Goal: Contribute content

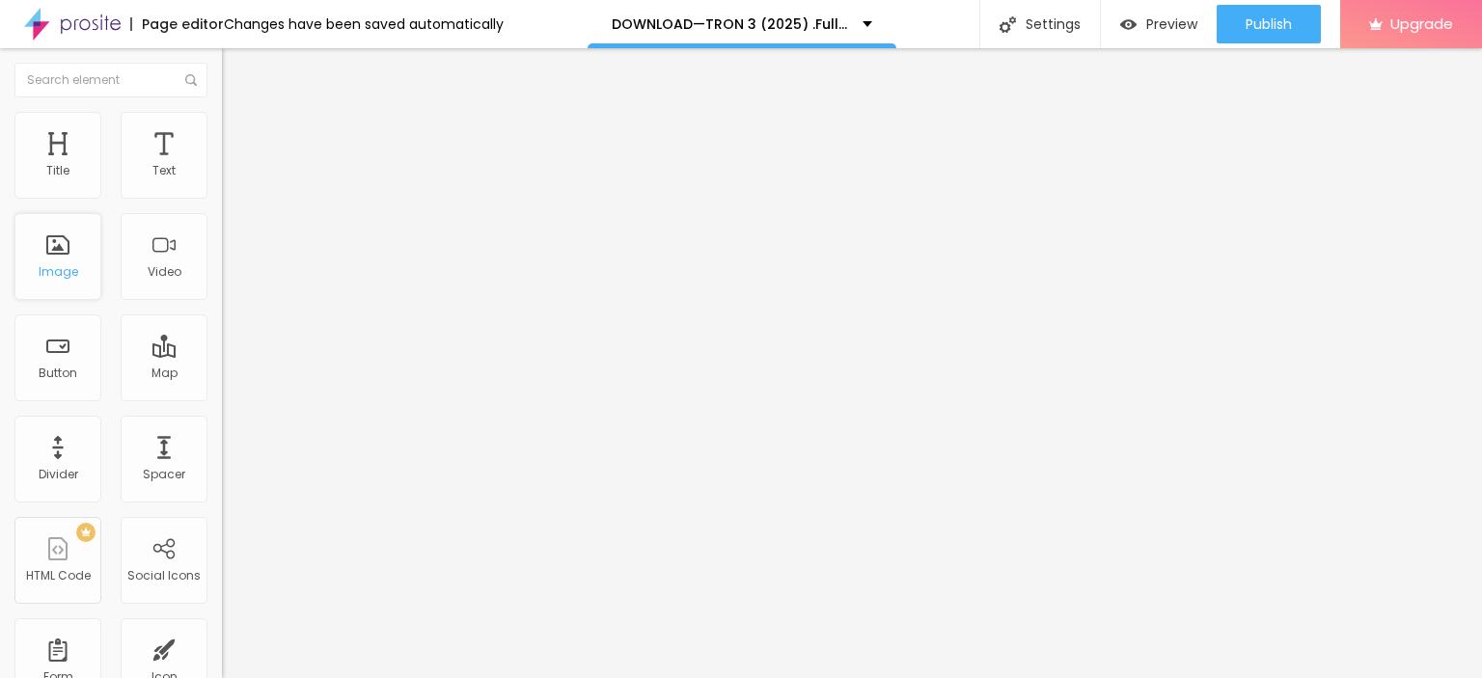
click at [47, 247] on div "Image" at bounding box center [57, 256] width 87 height 87
click at [222, 166] on span "Add image" at bounding box center [261, 158] width 79 height 16
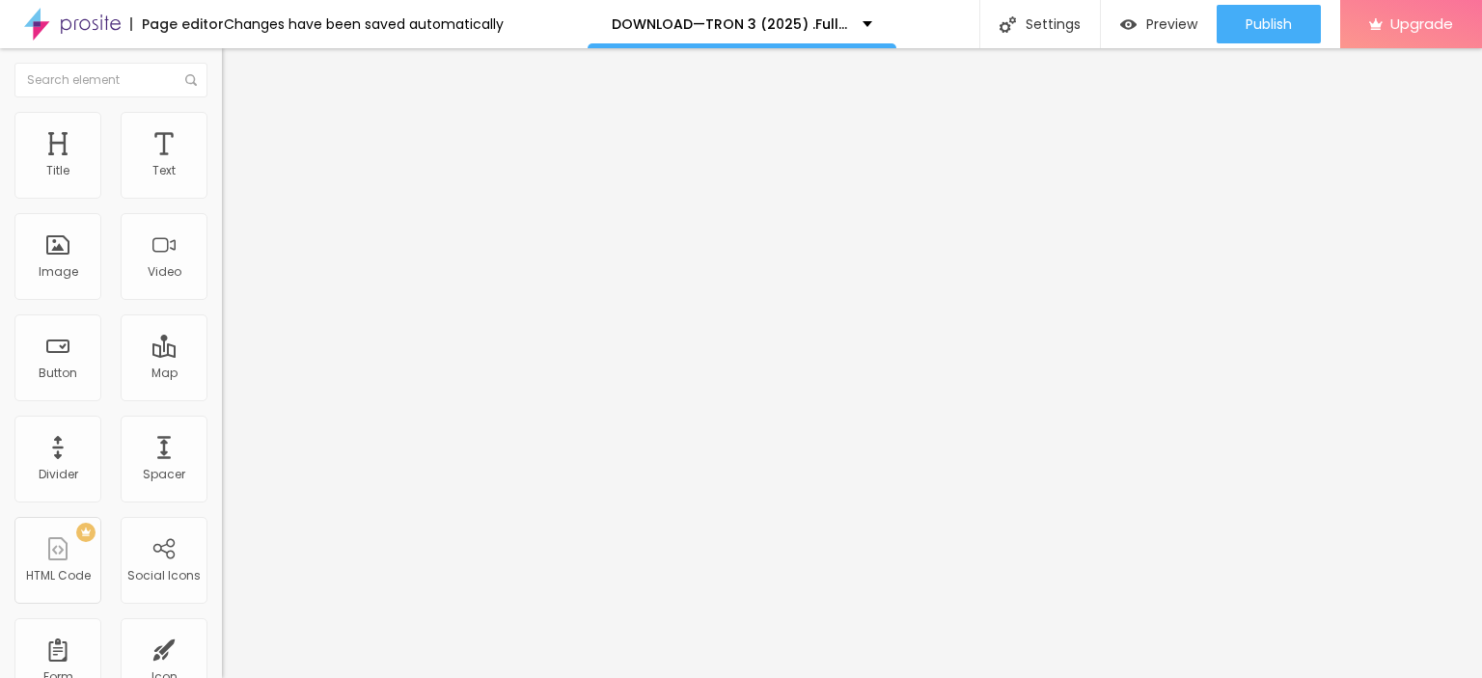
click at [236, 63] on img "button" at bounding box center [243, 70] width 15 height 15
click at [222, 79] on button "Edit Title" at bounding box center [333, 70] width 222 height 44
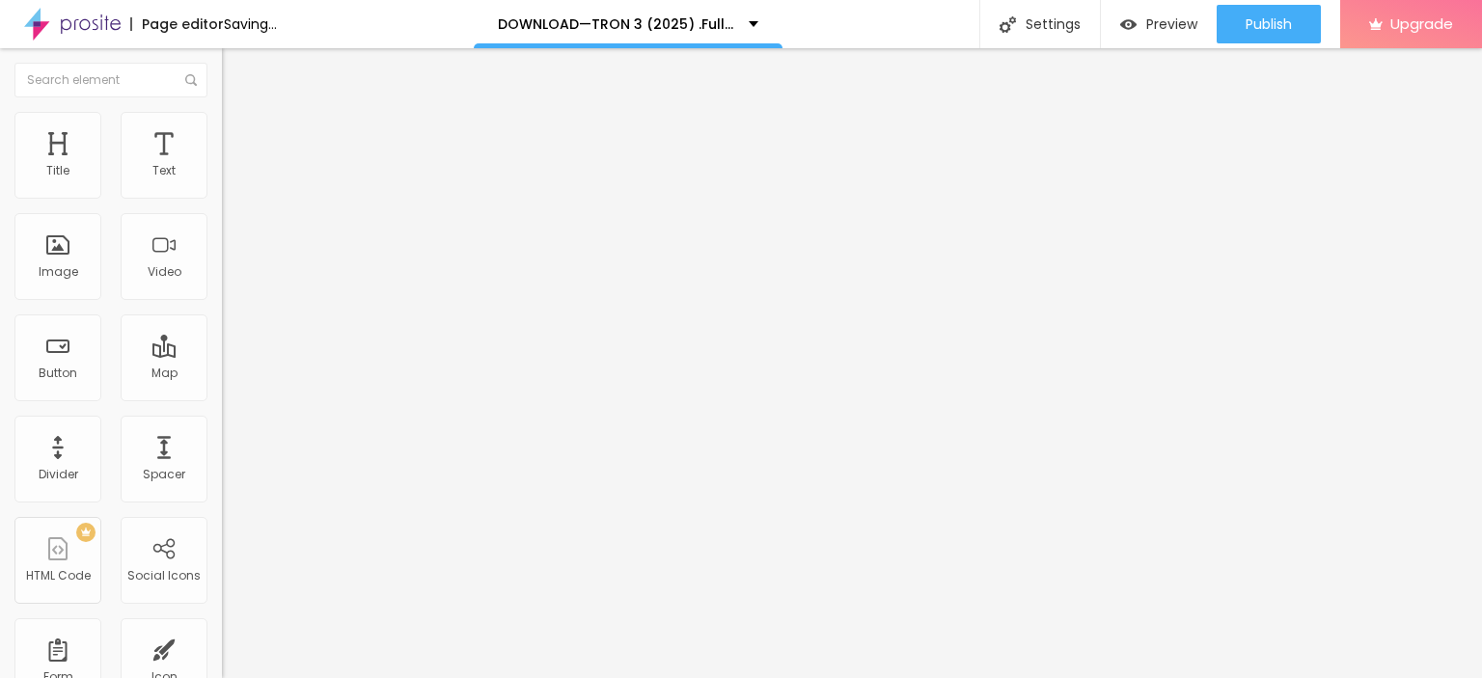
click at [222, 181] on input "Click me" at bounding box center [338, 171] width 232 height 19
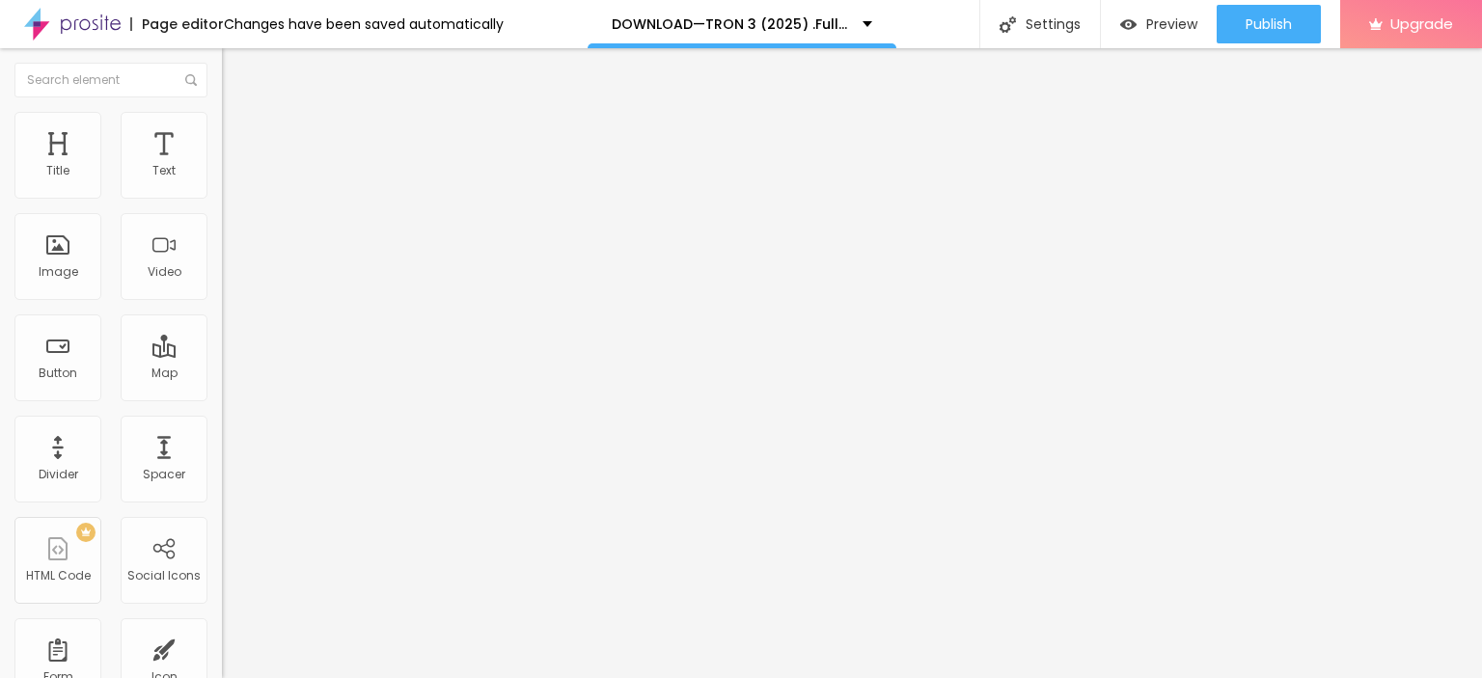
click at [222, 181] on input "Click me" at bounding box center [338, 171] width 232 height 19
paste input "LICK HERE ▶️ TRON 3 [2025] ]"
type input "CLICK HERE ▶️ TRON 3 [2025] ]"
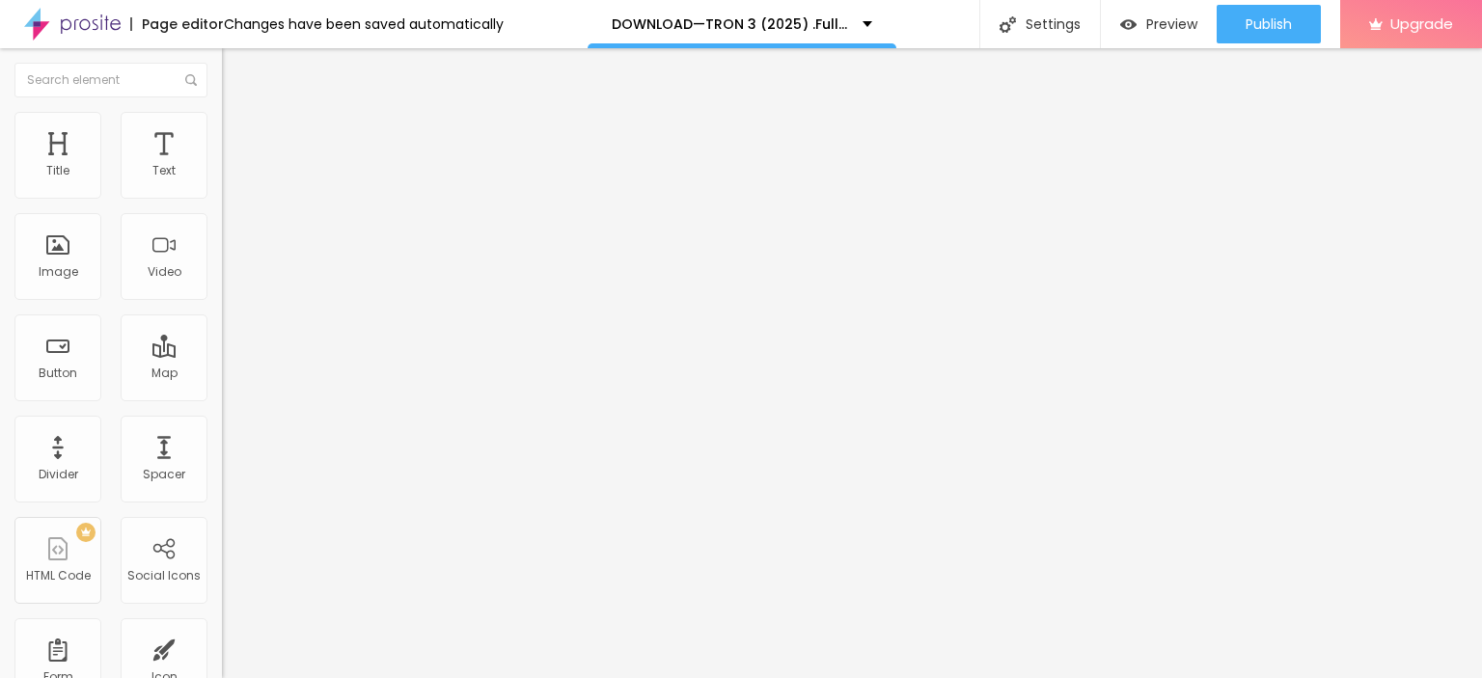
click at [222, 398] on input "https://" at bounding box center [338, 387] width 232 height 19
click at [222, 431] on div "URL https:// Open in new tab" at bounding box center [333, 399] width 222 height 65
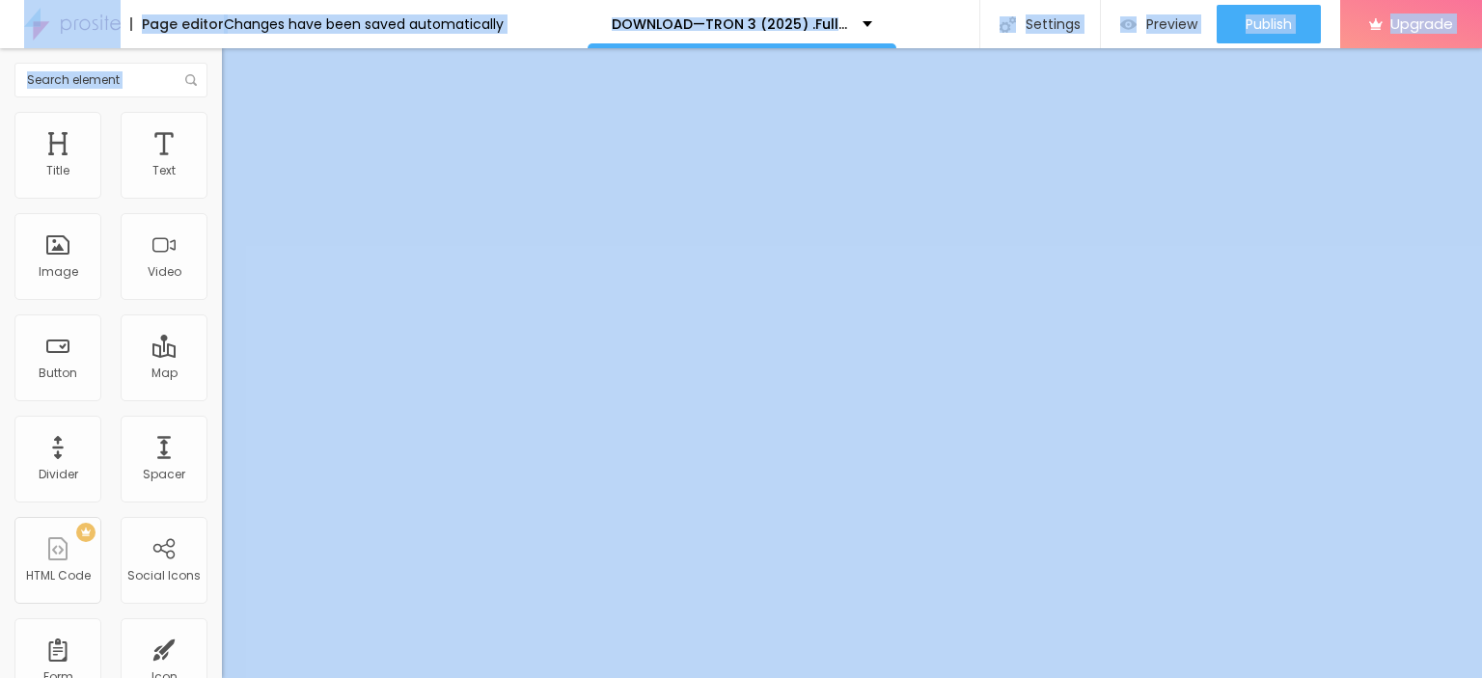
click at [222, 431] on div "URL https:// Open in new tab" at bounding box center [333, 399] width 222 height 65
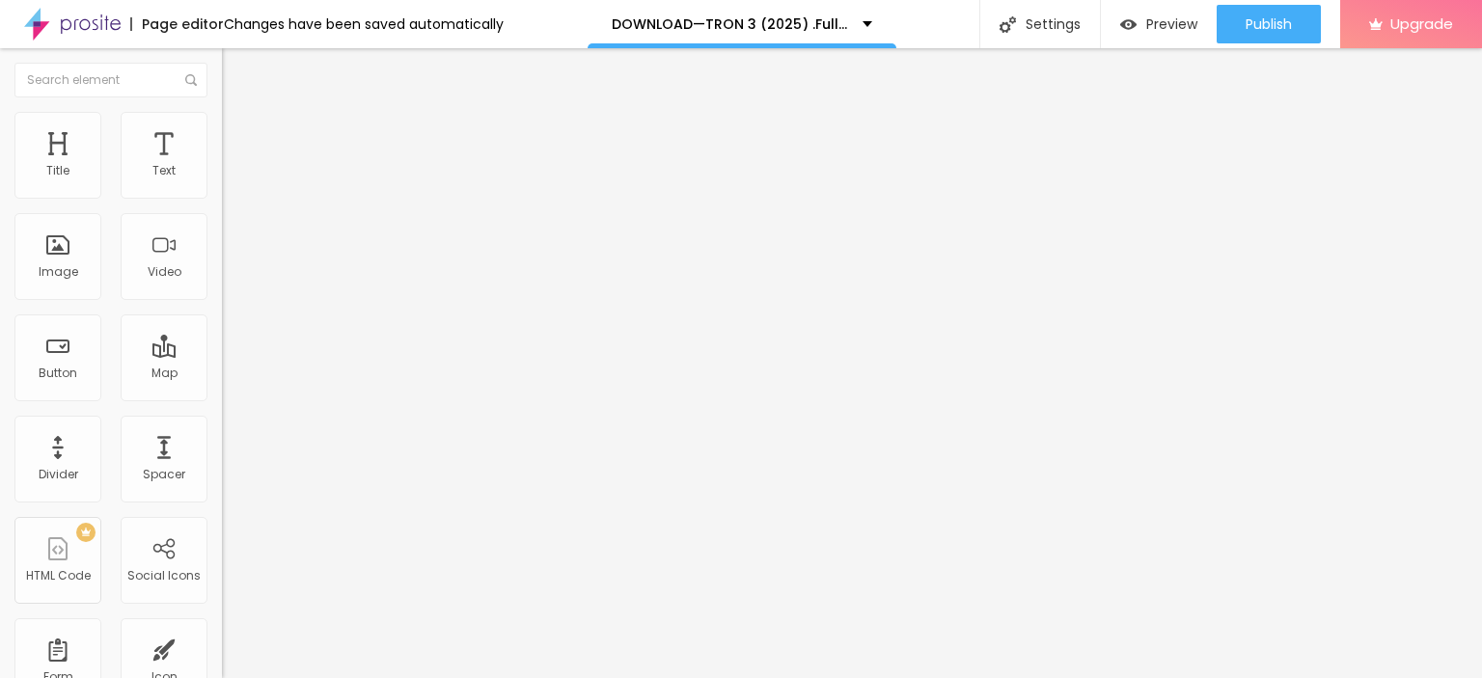
click at [222, 398] on input "https://" at bounding box center [338, 387] width 232 height 19
paste input "streamzy.fun/en/movie/533533/pro"
type input "https://streamzy.fun/en/movie/533533/pro"
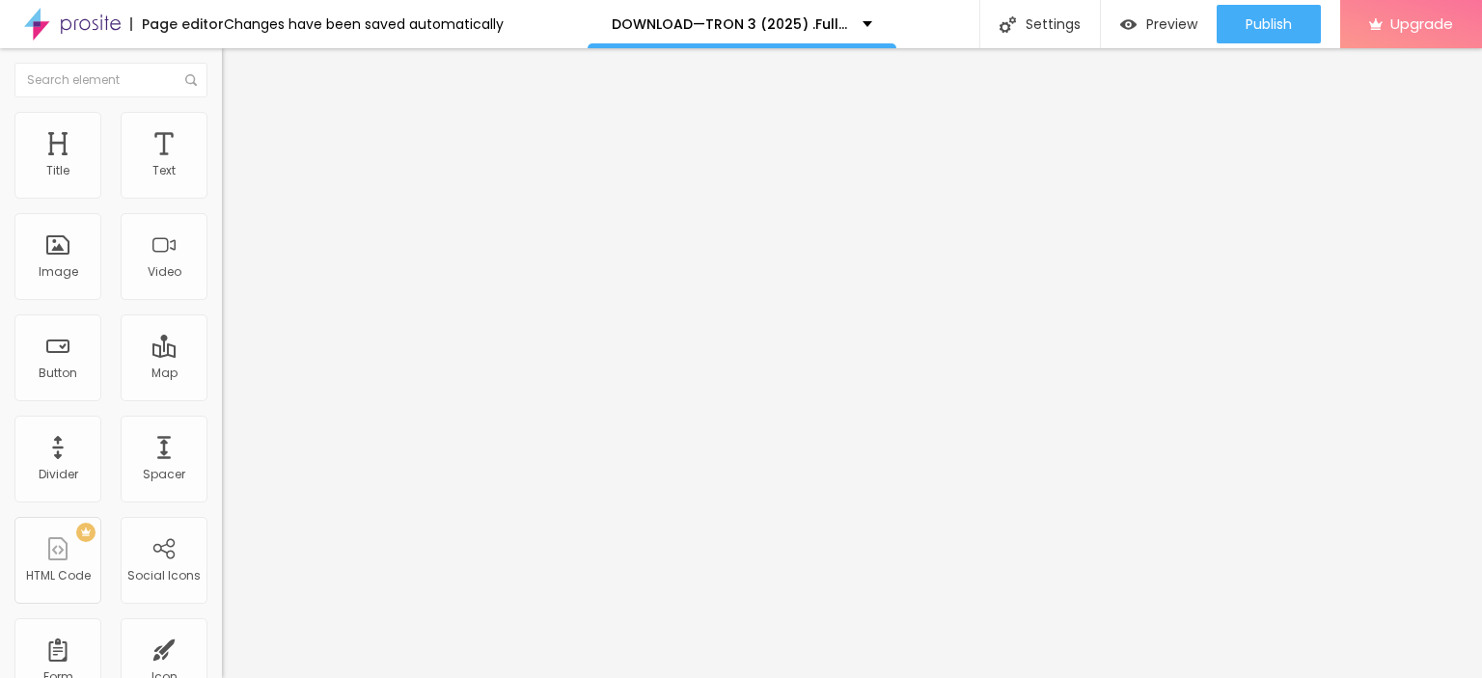
click at [222, 217] on div "Align" at bounding box center [333, 212] width 222 height 12
click at [222, 231] on img at bounding box center [229, 224] width 14 height 14
click at [222, 250] on div "Align" at bounding box center [333, 242] width 222 height 73
click at [222, 231] on img at bounding box center [229, 224] width 14 height 14
click at [222, 60] on button "Edit Button" at bounding box center [333, 70] width 222 height 44
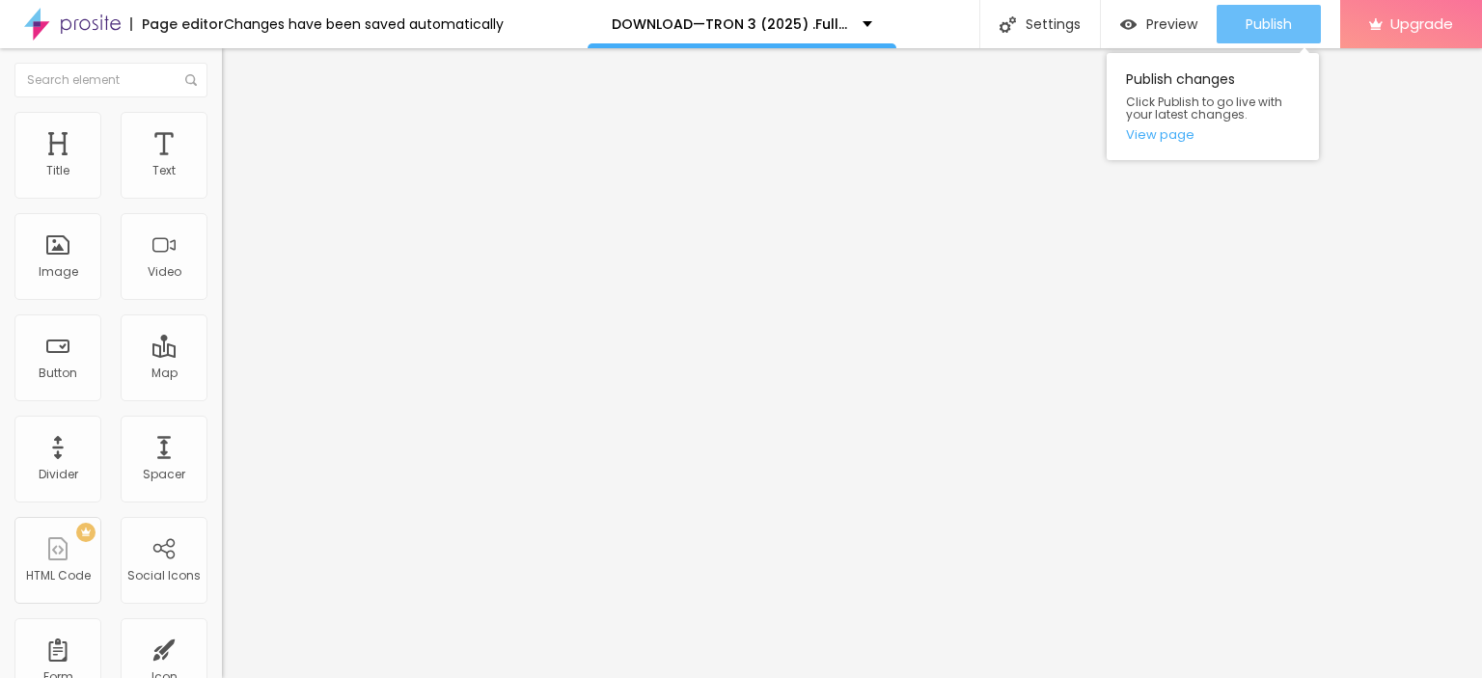
click at [1234, 20] on button "Publish" at bounding box center [1269, 24] width 104 height 39
click at [1173, 134] on link "View page" at bounding box center [1213, 134] width 174 height 13
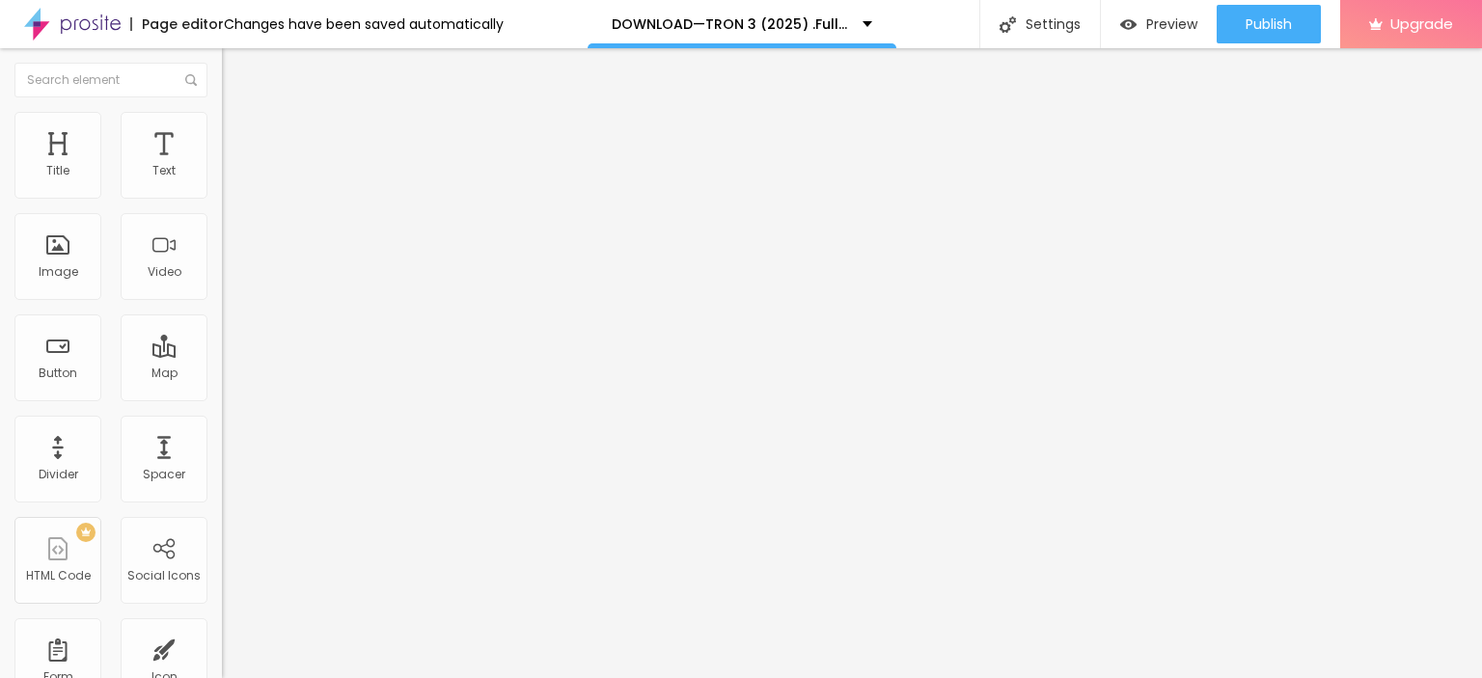
click at [222, 60] on button "Edit Text" at bounding box center [333, 70] width 222 height 44
click at [85, 29] on img at bounding box center [72, 24] width 96 height 48
